Goal: Transaction & Acquisition: Purchase product/service

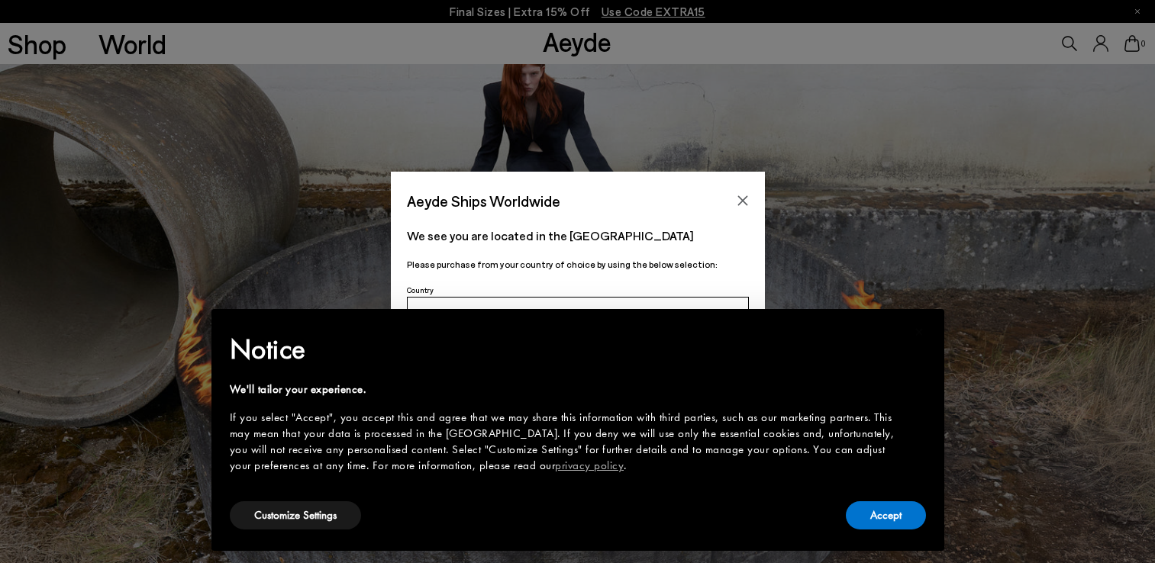
scroll to position [666, 0]
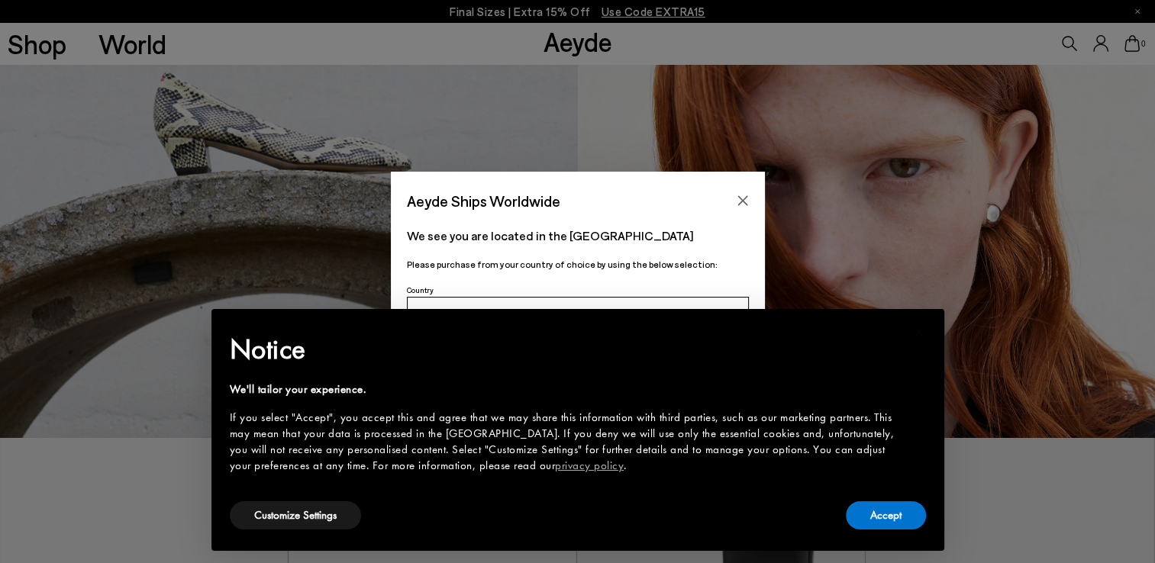
click at [741, 206] on icon "Close" at bounding box center [742, 201] width 12 height 12
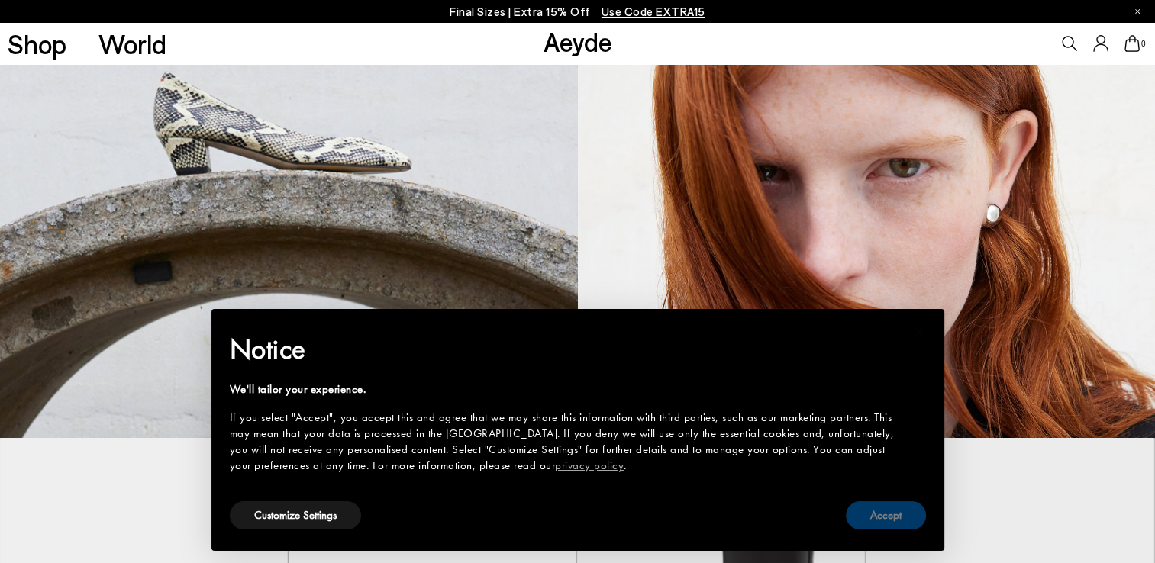
click at [867, 514] on button "Accept" at bounding box center [886, 515] width 80 height 28
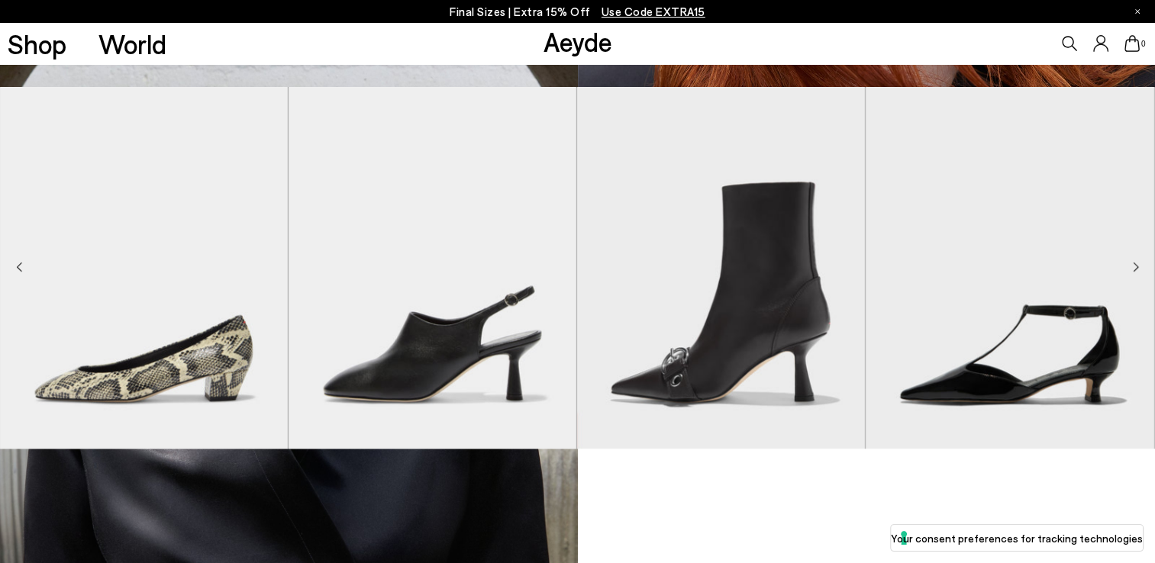
scroll to position [805, 0]
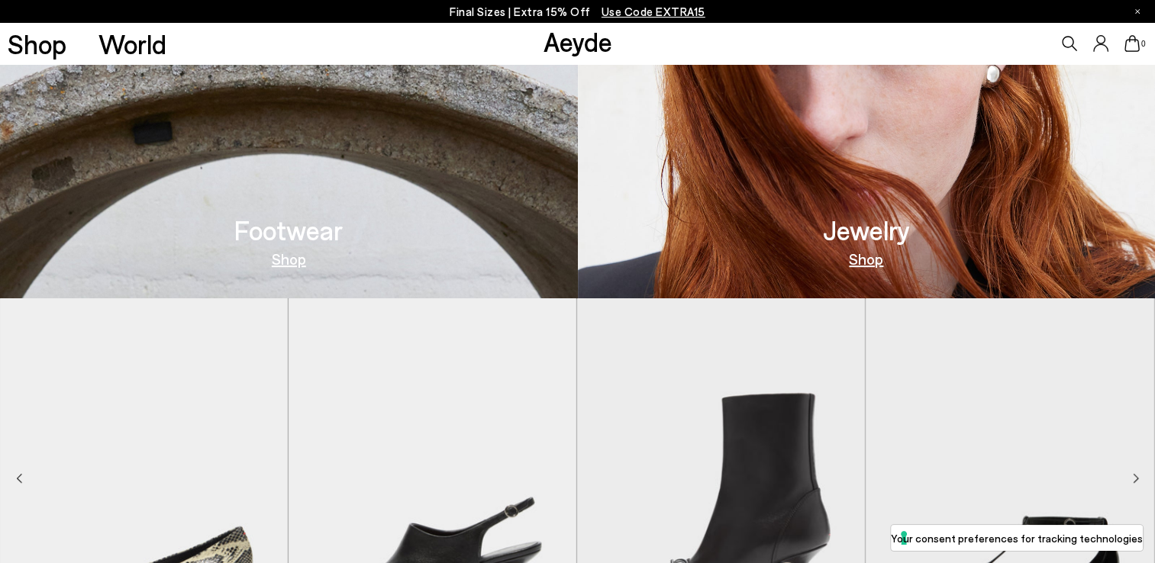
click at [295, 243] on h3 "Footwear" at bounding box center [288, 230] width 108 height 27
click at [286, 263] on link "Shop" at bounding box center [289, 258] width 34 height 15
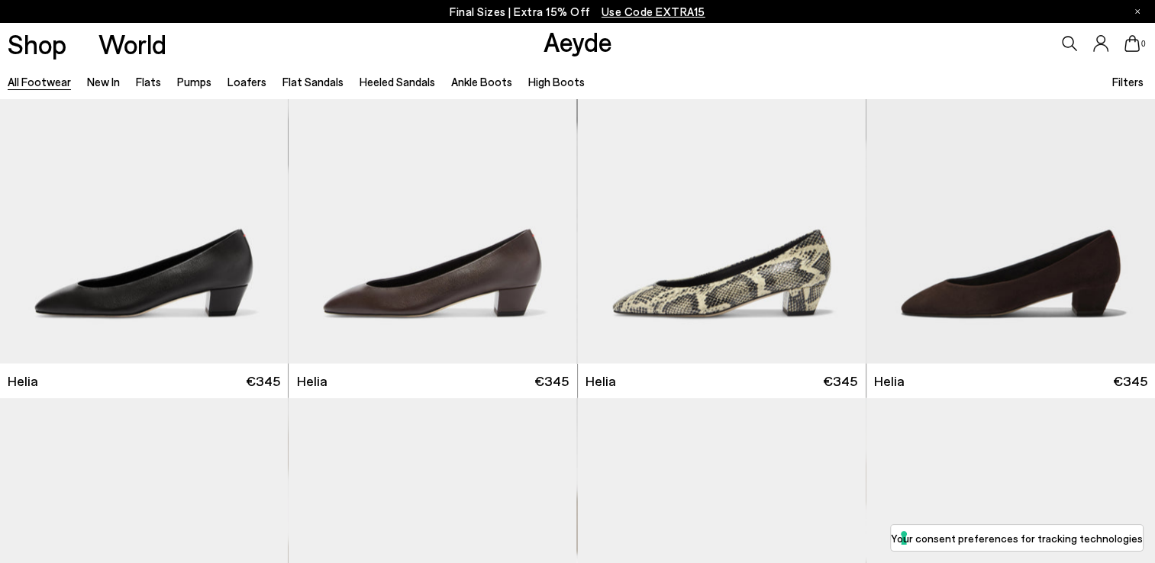
scroll to position [3144, 0]
